Goal: Complete application form

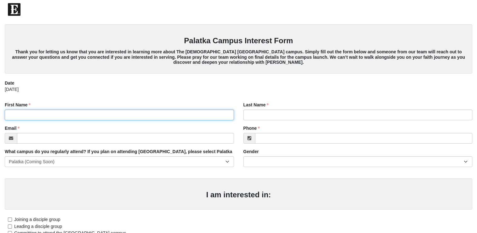
click at [142, 113] on input "First Name" at bounding box center [119, 114] width 229 height 11
type input "[PERSON_NAME]"
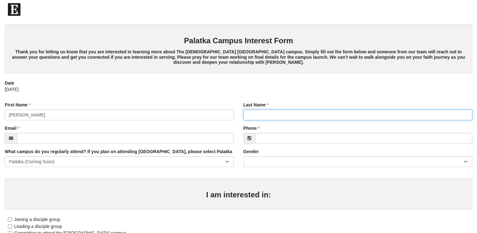
type input "Hill"
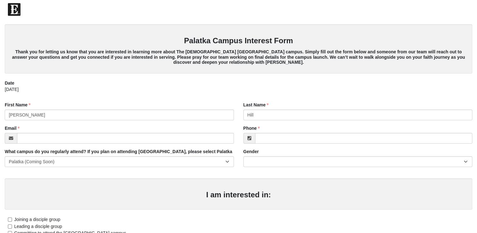
type input "[EMAIL_ADDRESS][DOMAIN_NAME]"
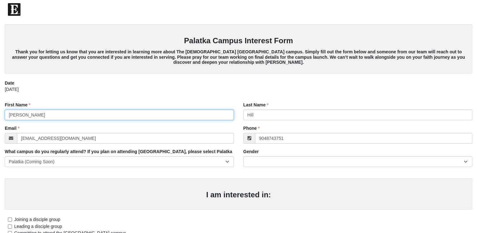
type input "[PHONE_NUMBER]"
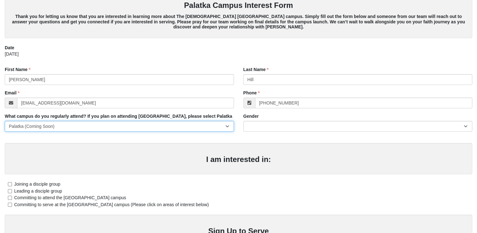
click at [187, 128] on select "[GEOGRAPHIC_DATA] [GEOGRAPHIC_DATA] (Coming Soon) Eleven22 Online [PERSON_NAME]…" at bounding box center [119, 126] width 229 height 11
select select "10"
click at [5, 121] on select "[GEOGRAPHIC_DATA] [GEOGRAPHIC_DATA] (Coming Soon) Eleven22 Online [PERSON_NAME]…" at bounding box center [119, 126] width 229 height 11
click at [91, 127] on select "[GEOGRAPHIC_DATA] [GEOGRAPHIC_DATA] (Coming Soon) Eleven22 Online [PERSON_NAME]…" at bounding box center [119, 126] width 229 height 11
click at [5, 121] on select "[GEOGRAPHIC_DATA] [GEOGRAPHIC_DATA] (Coming Soon) Eleven22 Online [PERSON_NAME]…" at bounding box center [119, 126] width 229 height 11
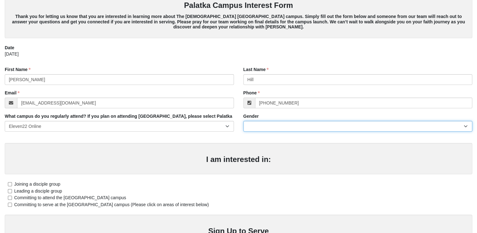
click at [264, 129] on select "[DEMOGRAPHIC_DATA] [DEMOGRAPHIC_DATA]" at bounding box center [357, 126] width 229 height 11
select select "2"
click at [243, 121] on select "[DEMOGRAPHIC_DATA] [DEMOGRAPHIC_DATA]" at bounding box center [357, 126] width 229 height 11
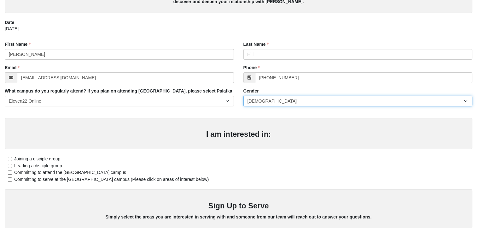
scroll to position [76, 0]
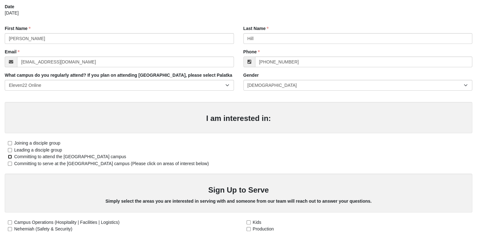
click at [11, 154] on input "Committing to attend the [GEOGRAPHIC_DATA] campus" at bounding box center [10, 156] width 4 height 4
checkbox input "true"
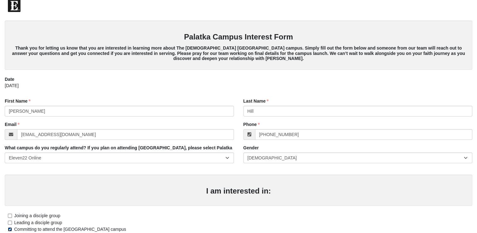
scroll to position [0, 0]
